Goal: Check status

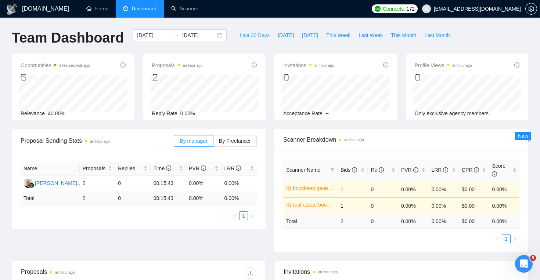
click at [250, 35] on span "Last 30 Days" at bounding box center [255, 35] width 30 height 8
type input "[DATE]"
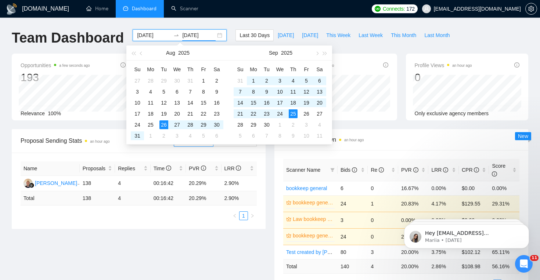
click at [197, 34] on input "[DATE]" at bounding box center [198, 35] width 33 height 8
type input "[DATE]"
click at [153, 101] on div "11" at bounding box center [150, 103] width 9 height 9
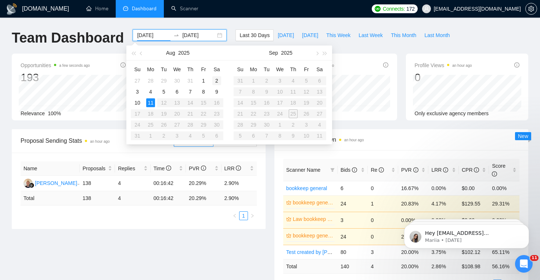
type input "[DATE]"
click at [160, 35] on input at bounding box center [153, 35] width 33 height 8
type input "[DATE]"
click at [150, 104] on div "11" at bounding box center [150, 103] width 9 height 9
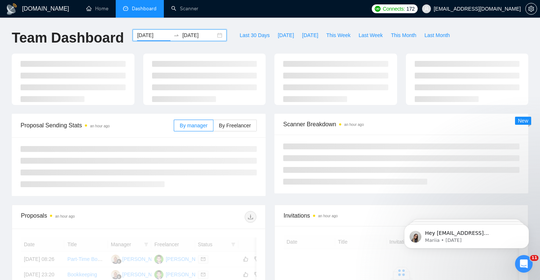
click at [205, 37] on input "[DATE]" at bounding box center [198, 35] width 33 height 8
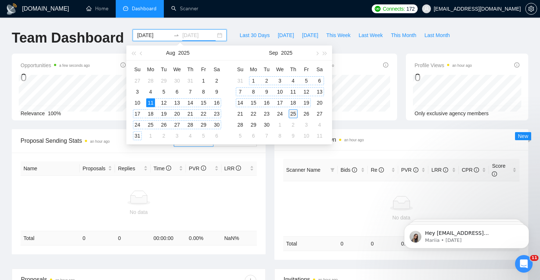
type input "[DATE]"
click at [296, 111] on div "25" at bounding box center [293, 114] width 9 height 9
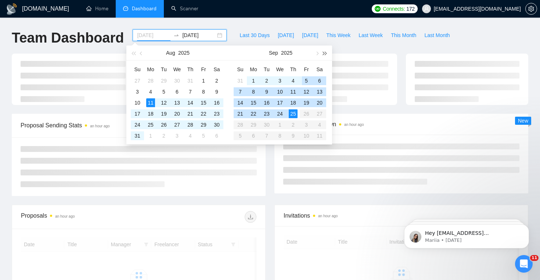
type input "[DATE]"
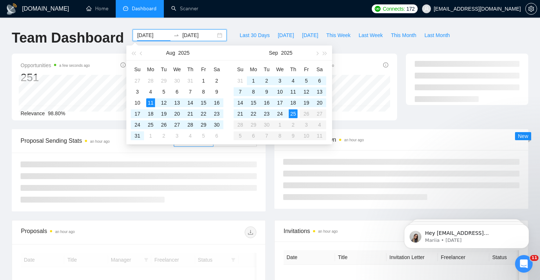
click at [338, 44] on div "Last 30 Days [DATE] [DATE] This Week Last Week This Month Last Month" at bounding box center [344, 41] width 227 height 24
